Goal: Task Accomplishment & Management: Use online tool/utility

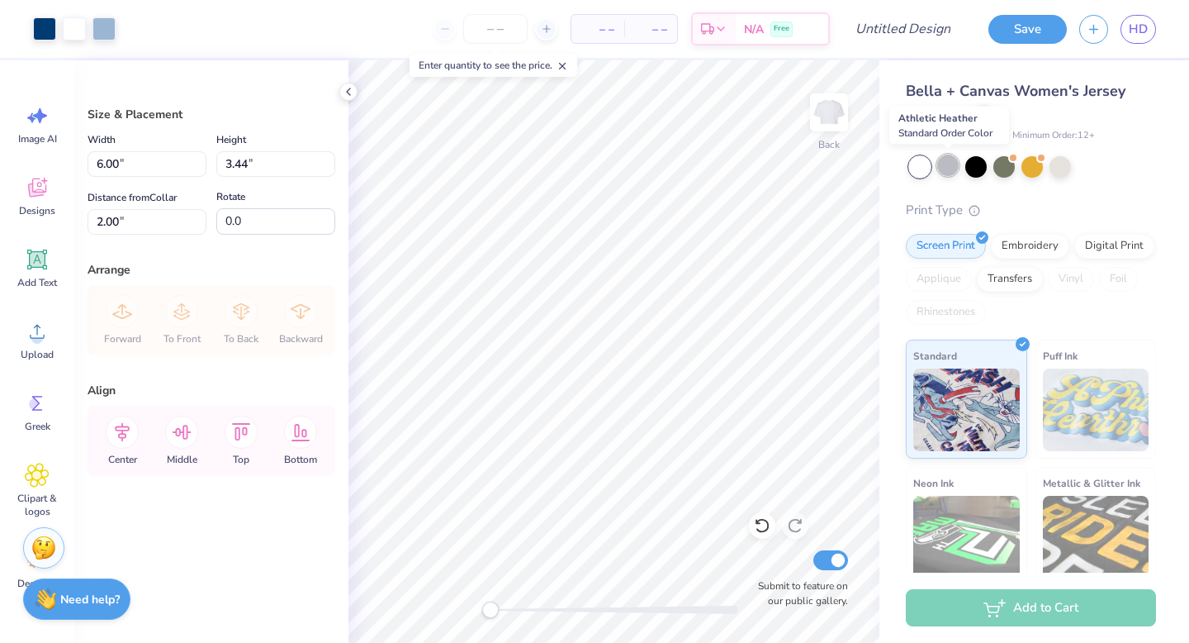
click at [946, 169] on div at bounding box center [947, 164] width 21 height 21
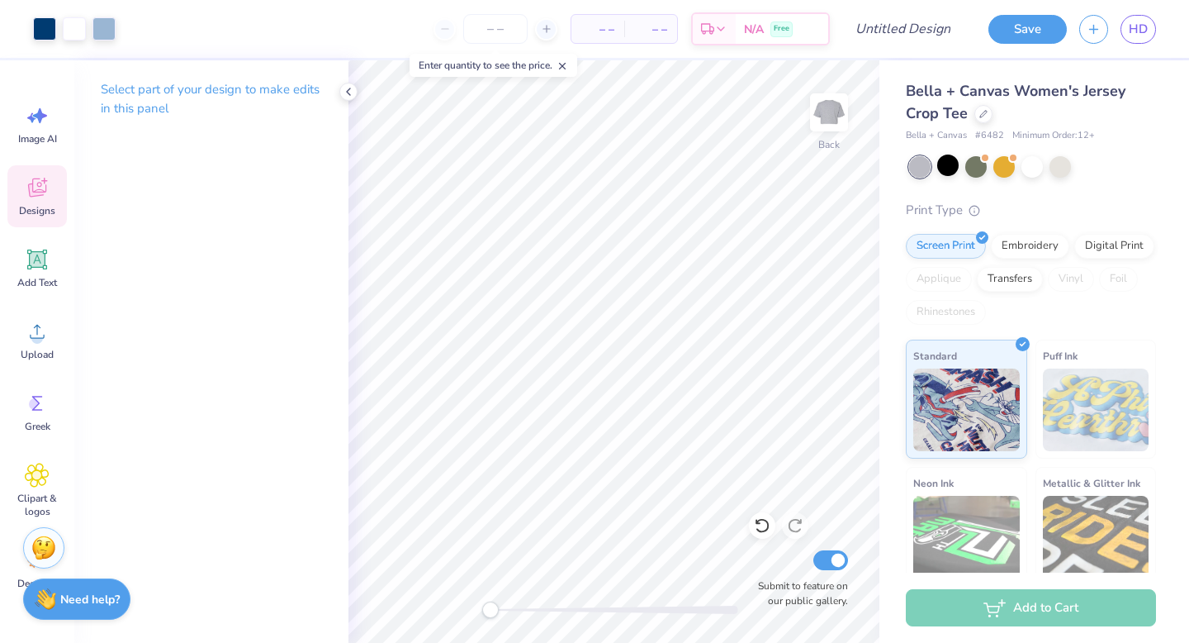
click at [35, 185] on icon at bounding box center [37, 187] width 25 height 25
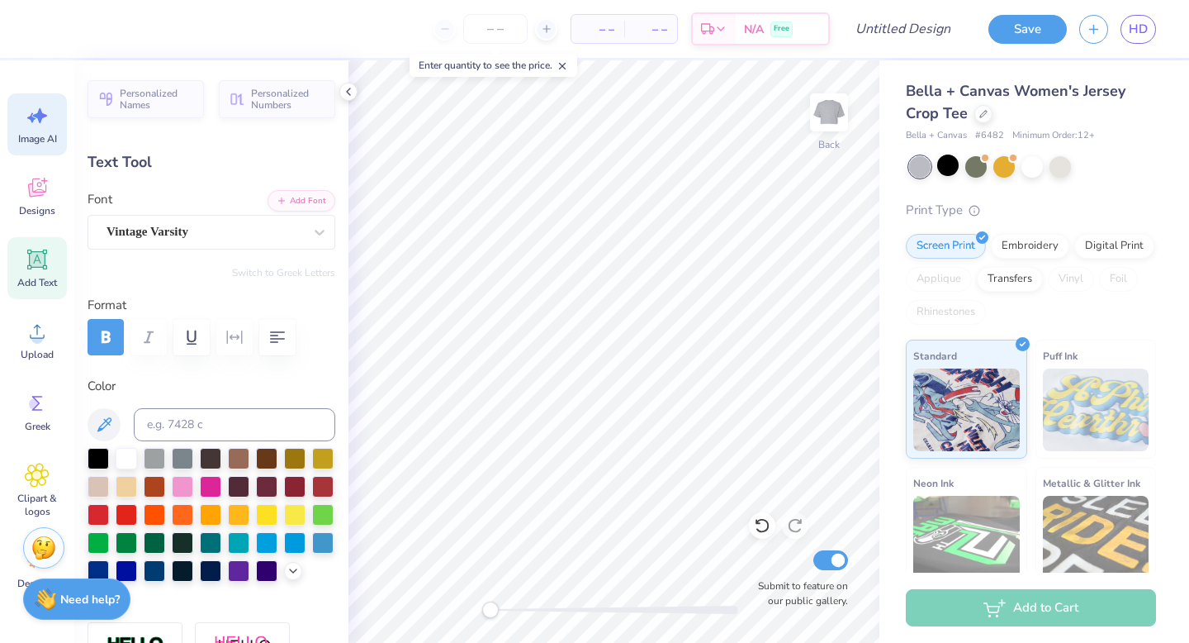
click at [33, 126] on icon at bounding box center [37, 115] width 25 height 25
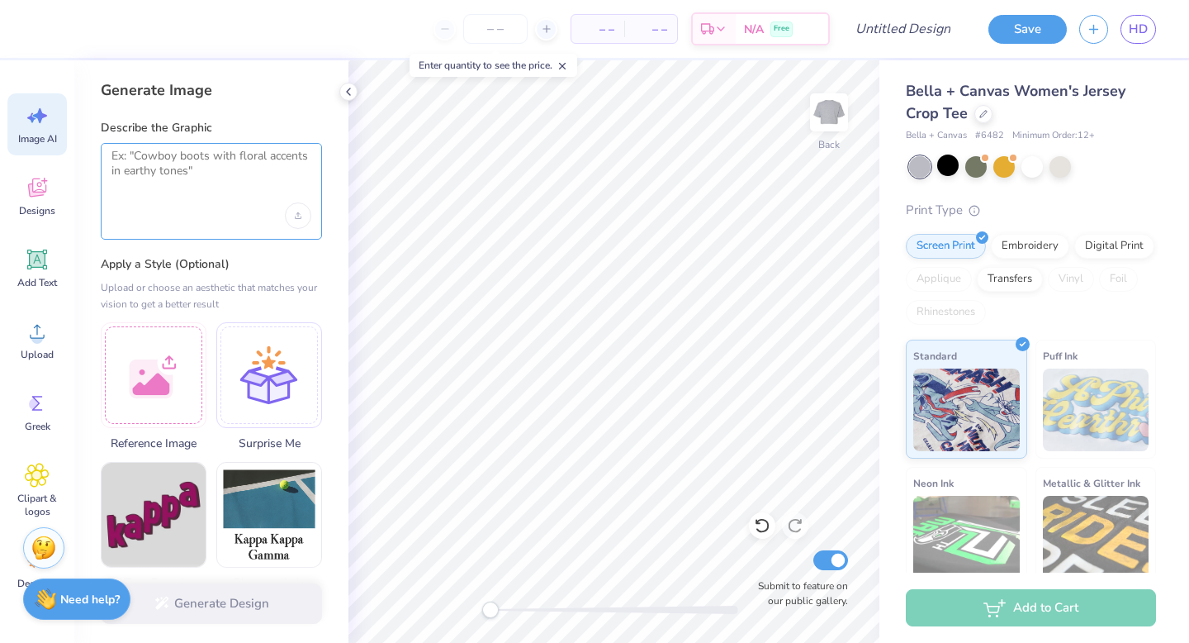
click at [155, 172] on textarea at bounding box center [212, 169] width 200 height 41
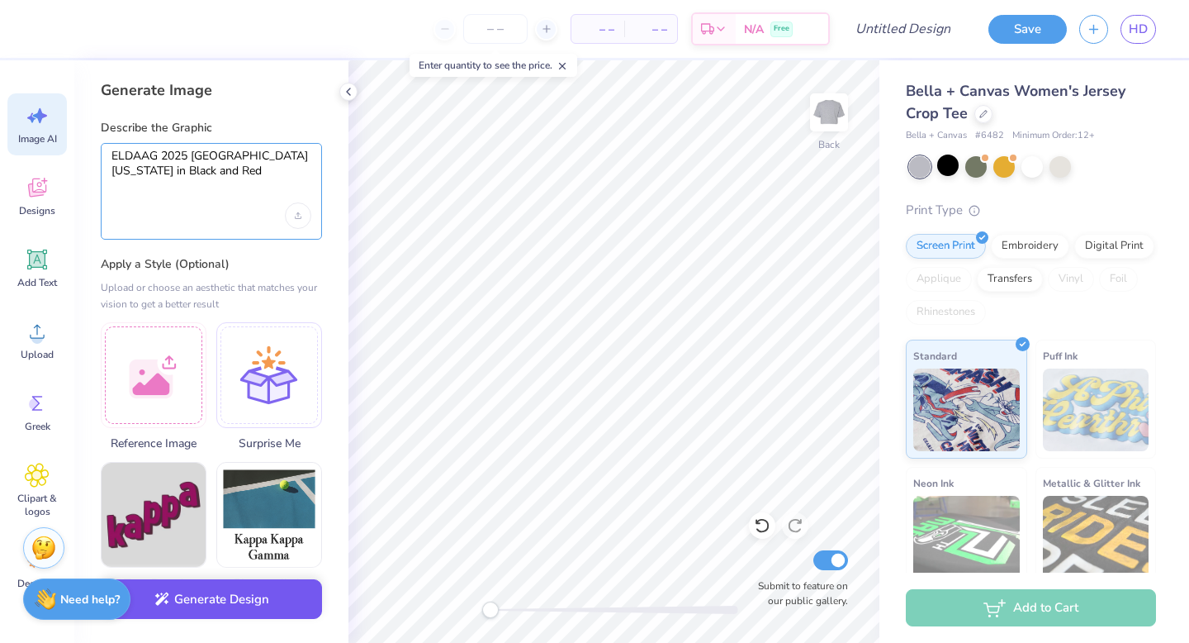
type textarea "ELDAAG 2025 [GEOGRAPHIC_DATA] [US_STATE] in Black and Red"
click at [195, 606] on button "Generate Design" at bounding box center [211, 599] width 221 height 40
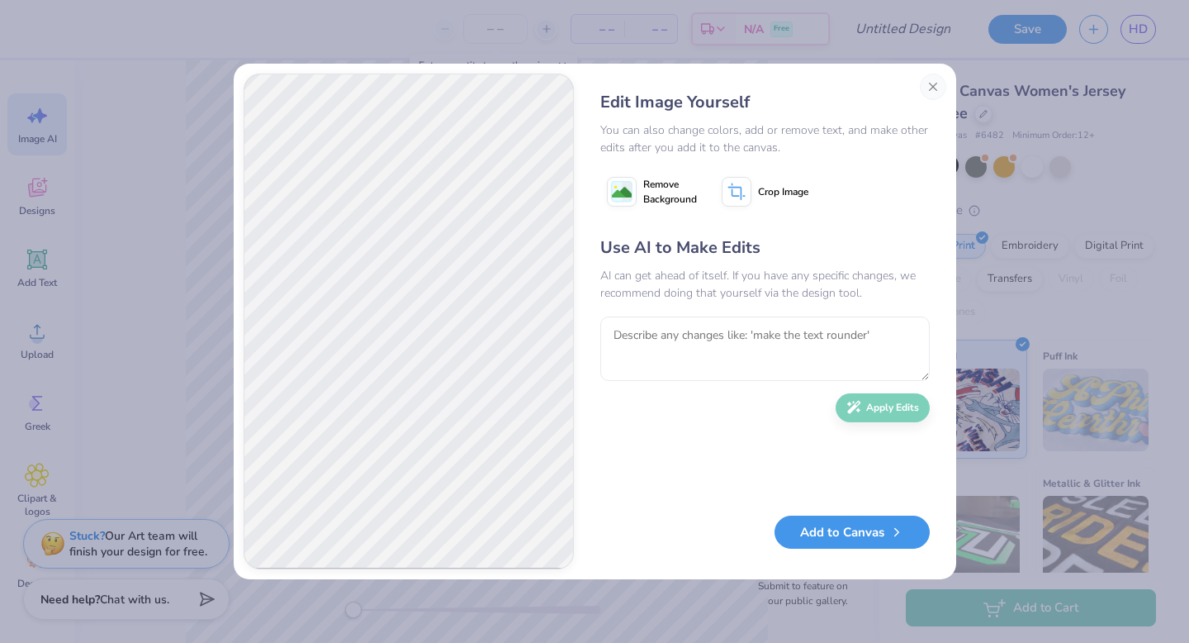
click at [860, 529] on button "Add to Canvas" at bounding box center [852, 532] width 155 height 34
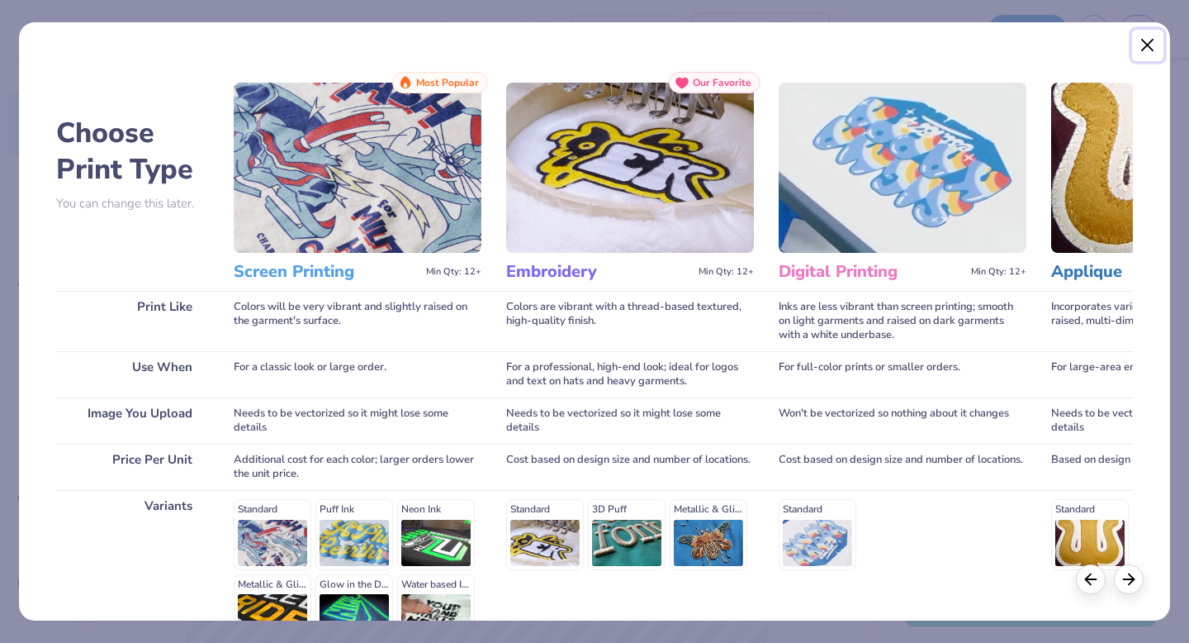
click at [1152, 49] on button "Close" at bounding box center [1147, 45] width 31 height 31
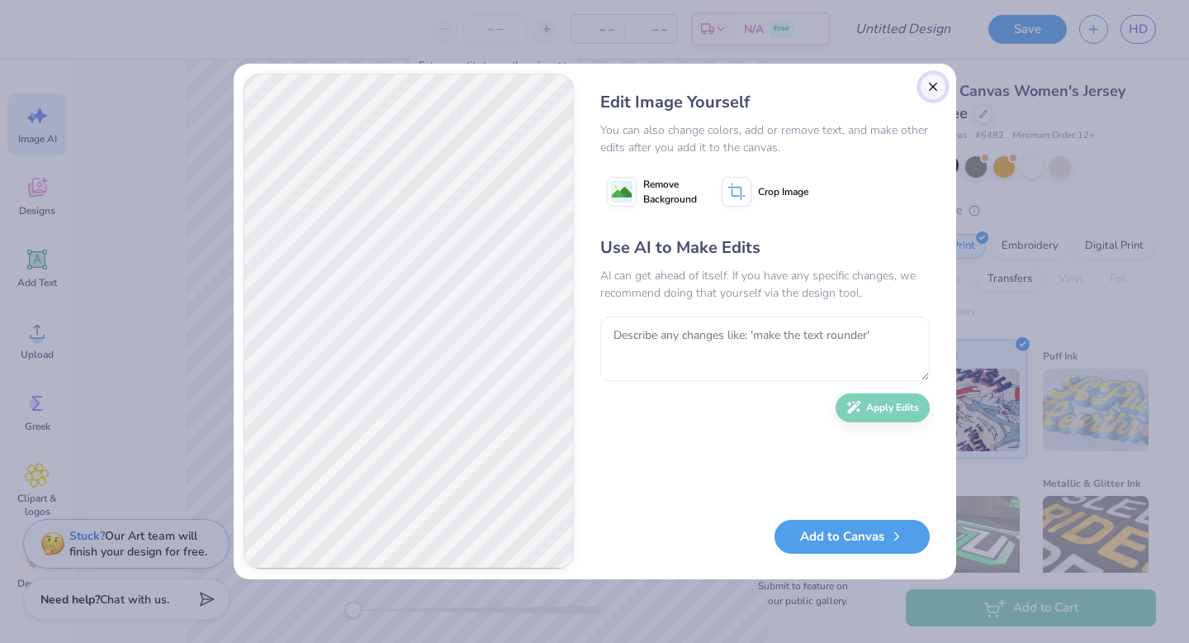
click at [929, 93] on button "Close" at bounding box center [933, 87] width 26 height 26
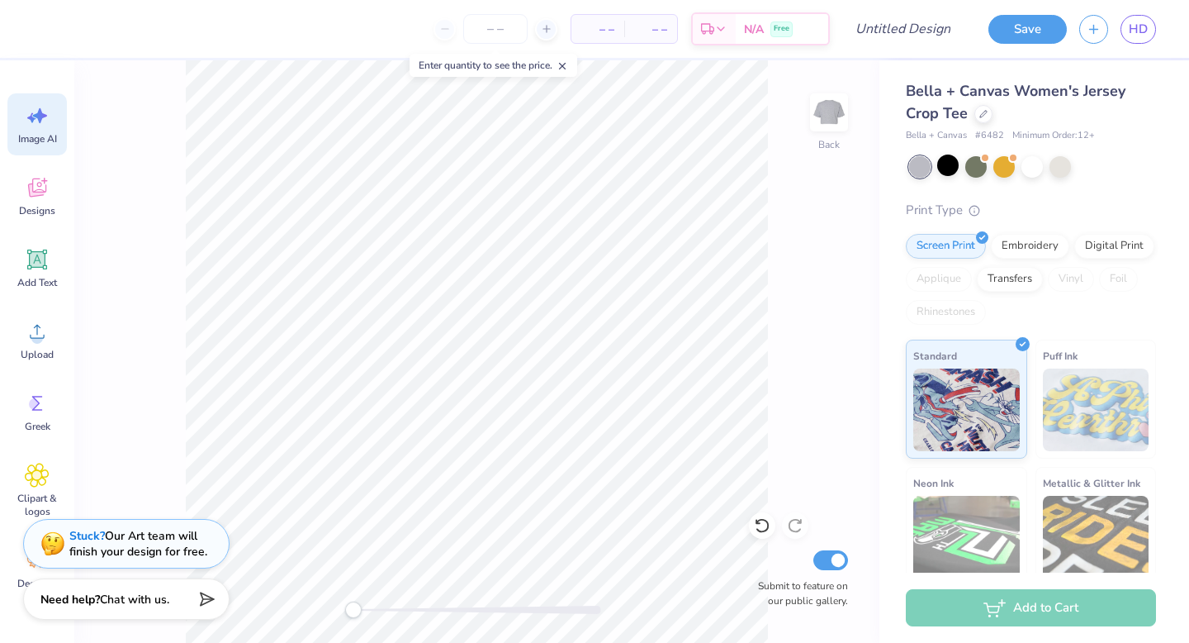
scroll to position [0, 37]
